Goal: Task Accomplishment & Management: Complete application form

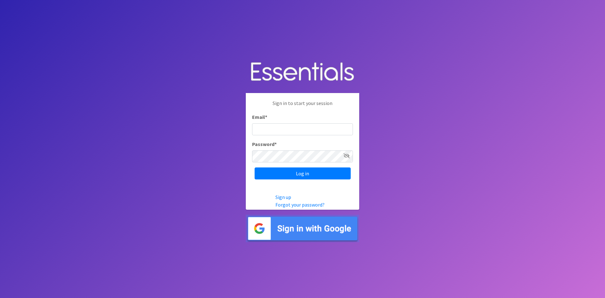
click at [349, 155] on icon at bounding box center [346, 155] width 6 height 5
click at [349, 155] on icon at bounding box center [347, 155] width 6 height 5
click at [332, 127] on input "Email *" at bounding box center [302, 129] width 101 height 12
click at [283, 197] on link "Sign up" at bounding box center [283, 197] width 16 height 6
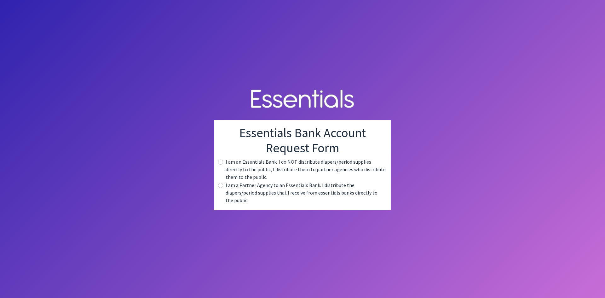
click at [280, 189] on label "I am a Partner Agency to an Essentials Bank. I distribute the diapers/period su…" at bounding box center [306, 192] width 160 height 23
click at [219, 188] on input "radio" at bounding box center [220, 185] width 5 height 5
radio input "true"
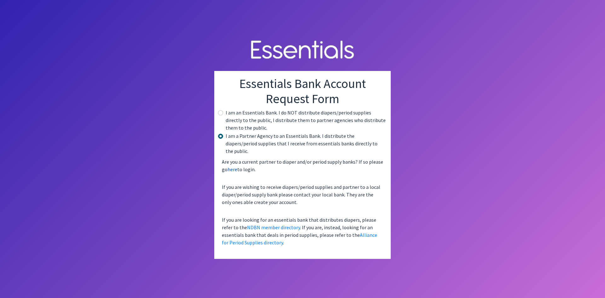
click at [232, 166] on link "here" at bounding box center [232, 169] width 10 height 6
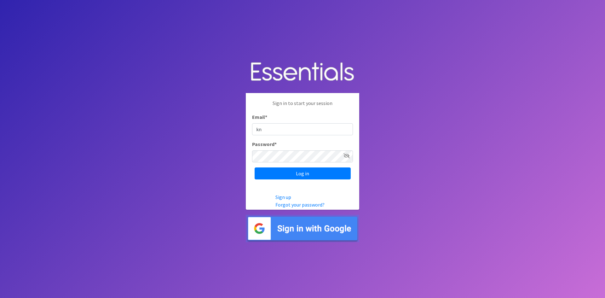
type input "k"
type input "n"
type input "knakaya@pidfoundation.org"
click at [204, 156] on body "Sign in to start your session Email * knakaya@pidfoundation.org Password * Log …" at bounding box center [302, 149] width 605 height 298
click at [255, 167] on input "Log in" at bounding box center [303, 173] width 96 height 12
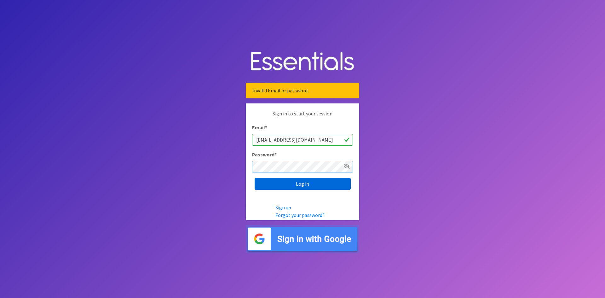
click at [255, 178] on input "Log in" at bounding box center [303, 184] width 96 height 12
click at [287, 208] on link "Sign up" at bounding box center [283, 207] width 16 height 6
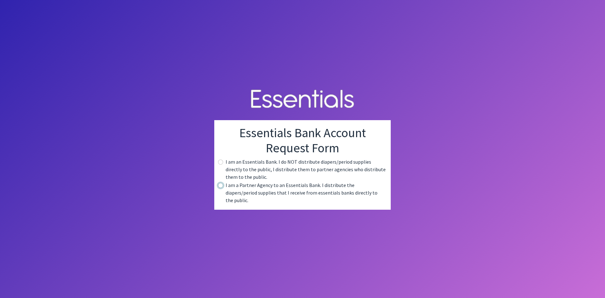
click at [220, 188] on input "radio" at bounding box center [220, 185] width 5 height 5
radio input "true"
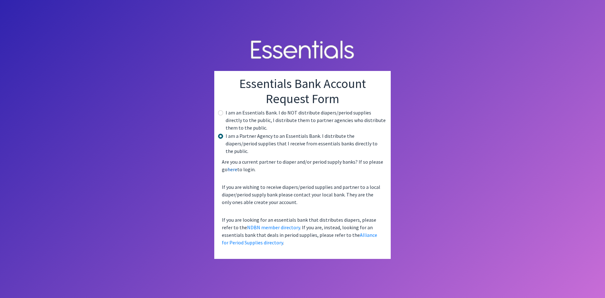
click at [232, 167] on link "here" at bounding box center [232, 169] width 10 height 6
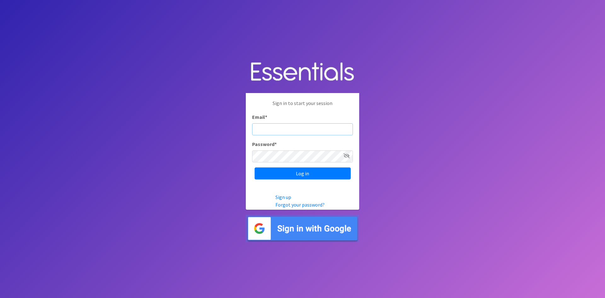
click at [289, 129] on input "Email *" at bounding box center [302, 129] width 101 height 12
click at [347, 152] on span at bounding box center [346, 156] width 6 height 8
click at [345, 157] on icon at bounding box center [346, 155] width 6 height 5
click at [348, 153] on icon at bounding box center [347, 155] width 6 height 5
click at [309, 124] on input "Email *" at bounding box center [302, 129] width 101 height 12
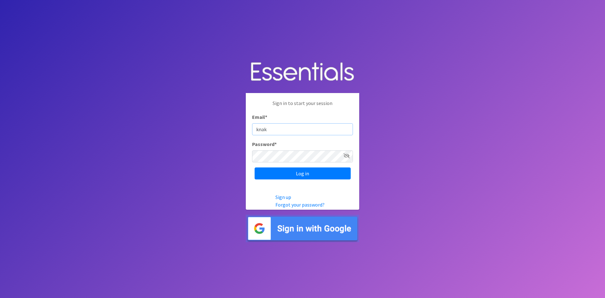
type input "[EMAIL_ADDRESS][DOMAIN_NAME]"
click at [302, 170] on input "Log in" at bounding box center [303, 173] width 96 height 12
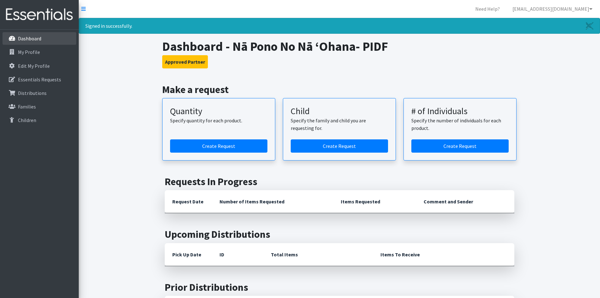
click at [57, 43] on link "Dashboard" at bounding box center [40, 38] width 74 height 13
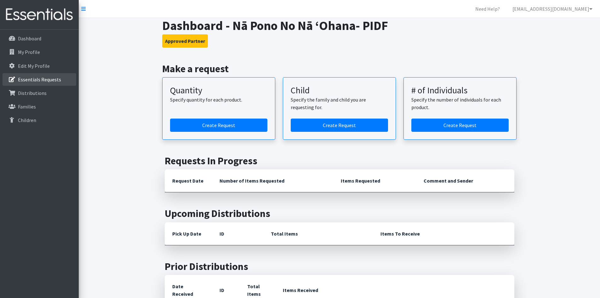
click at [56, 82] on p "Essentials Requests" at bounding box center [39, 79] width 43 height 6
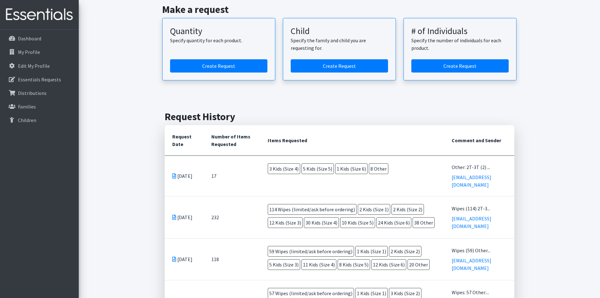
scroll to position [63, 0]
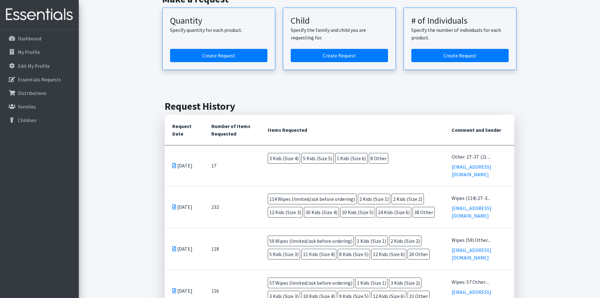
click at [175, 163] on icon at bounding box center [174, 165] width 4 height 5
click at [174, 163] on icon at bounding box center [174, 165] width 4 height 5
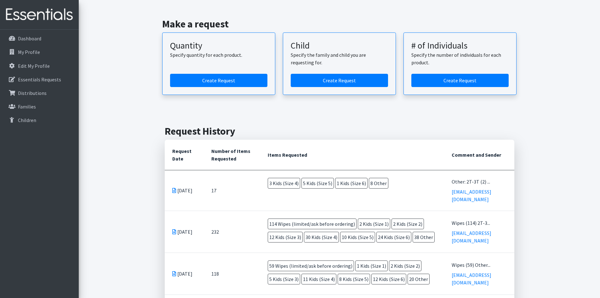
scroll to position [0, 0]
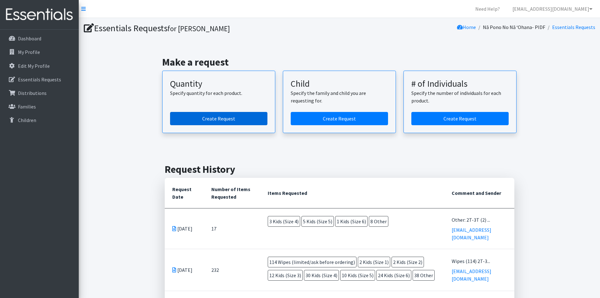
click at [243, 117] on link "Create Request" at bounding box center [218, 118] width 97 height 13
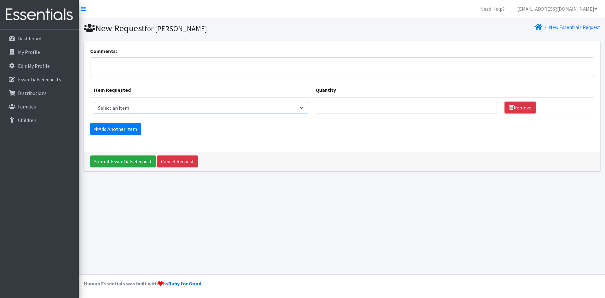
click at [298, 110] on select "Select an item Kids (Newborn) Kids (Preemie)** Limited Kids (Size 1) Kids (Size…" at bounding box center [201, 108] width 214 height 12
click at [340, 108] on input "Quantity" at bounding box center [406, 108] width 181 height 12
click at [167, 162] on link "Cancel Request" at bounding box center [177, 161] width 41 height 12
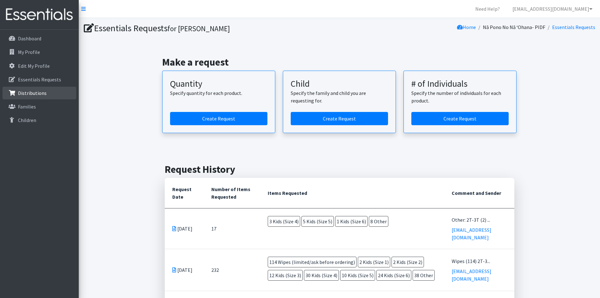
click at [42, 95] on p "Distributions" at bounding box center [32, 93] width 29 height 6
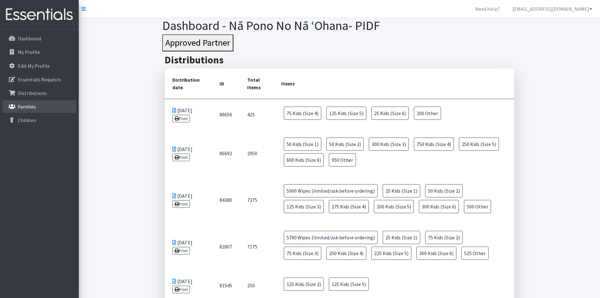
click at [43, 107] on link "Families" at bounding box center [40, 106] width 74 height 13
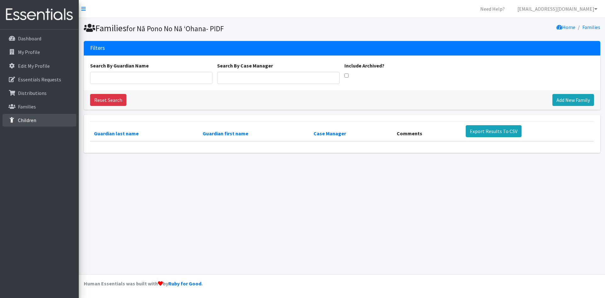
click at [43, 118] on link "Children" at bounding box center [40, 120] width 74 height 13
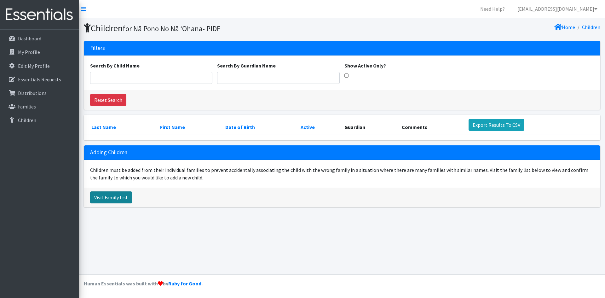
click at [117, 198] on link "Visit Family List" at bounding box center [111, 197] width 42 height 12
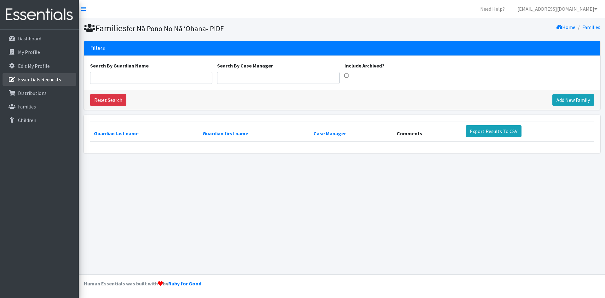
click at [52, 82] on p "Essentials Requests" at bounding box center [39, 79] width 43 height 6
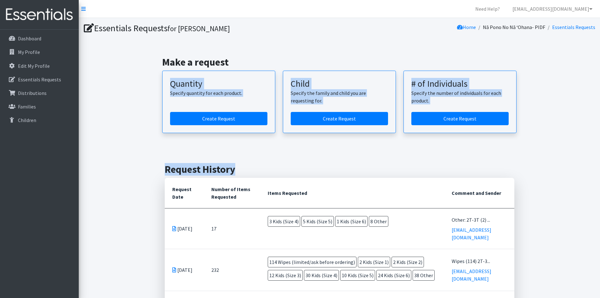
click at [126, 147] on div "Make a request Quantity Specify quantity for each product. Create Request Child…" at bounding box center [339, 94] width 516 height 107
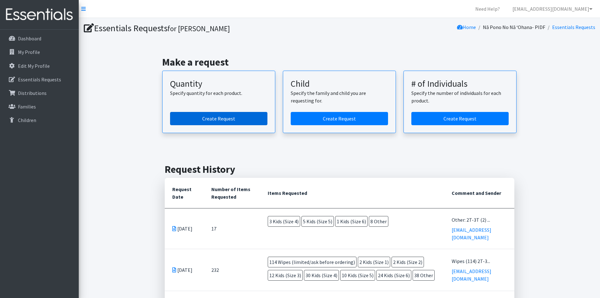
click at [226, 117] on link "Create Request" at bounding box center [218, 118] width 97 height 13
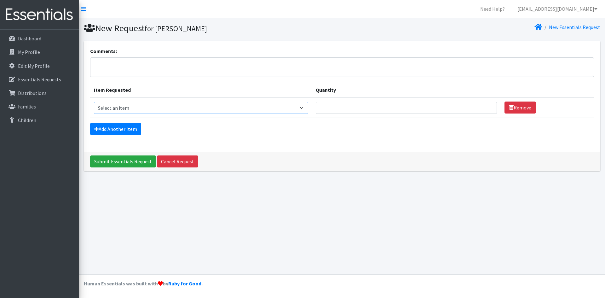
click at [230, 108] on select "Select an item Kids (Newborn) Kids (Preemie)** Limited Kids (Size 1) Kids (Size…" at bounding box center [201, 108] width 214 height 12
click at [170, 244] on div "New Request for Kassie Nakaya New Essentials Request Comments: Item Requested Q…" at bounding box center [342, 146] width 526 height 256
click at [177, 67] on textarea "Comments:" at bounding box center [342, 67] width 504 height 20
click at [179, 161] on link "Cancel Request" at bounding box center [177, 161] width 41 height 12
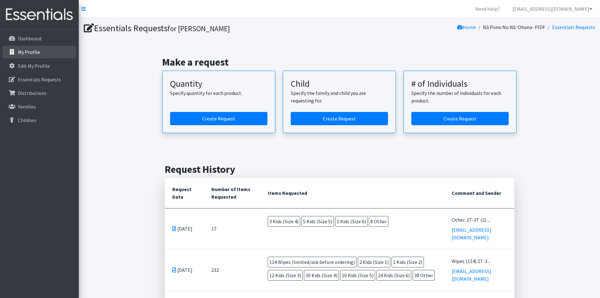
click at [32, 53] on p "My Profile" at bounding box center [29, 52] width 22 height 6
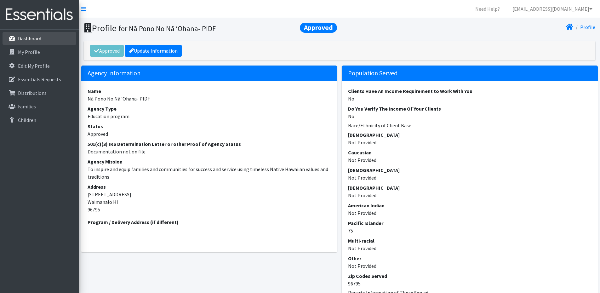
click at [46, 41] on link "Dashboard" at bounding box center [40, 38] width 74 height 13
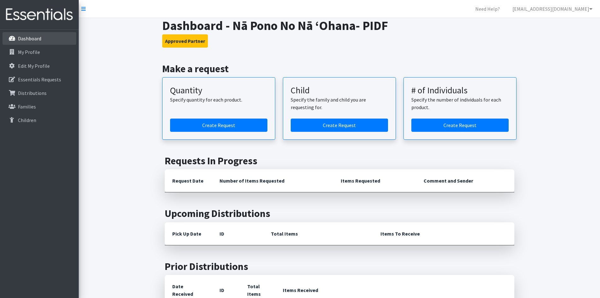
click at [40, 44] on link "Dashboard" at bounding box center [40, 38] width 74 height 13
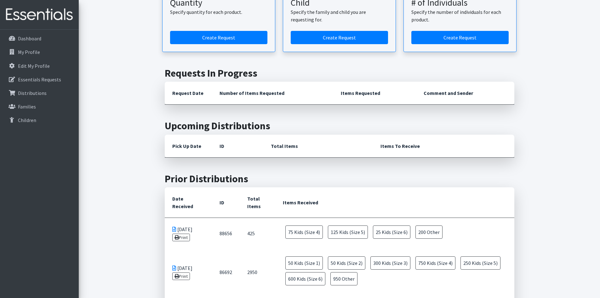
scroll to position [126, 0]
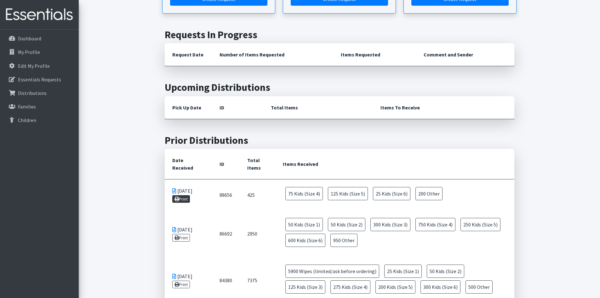
click at [185, 197] on link "Print" at bounding box center [181, 199] width 18 height 8
